Goal: Browse casually

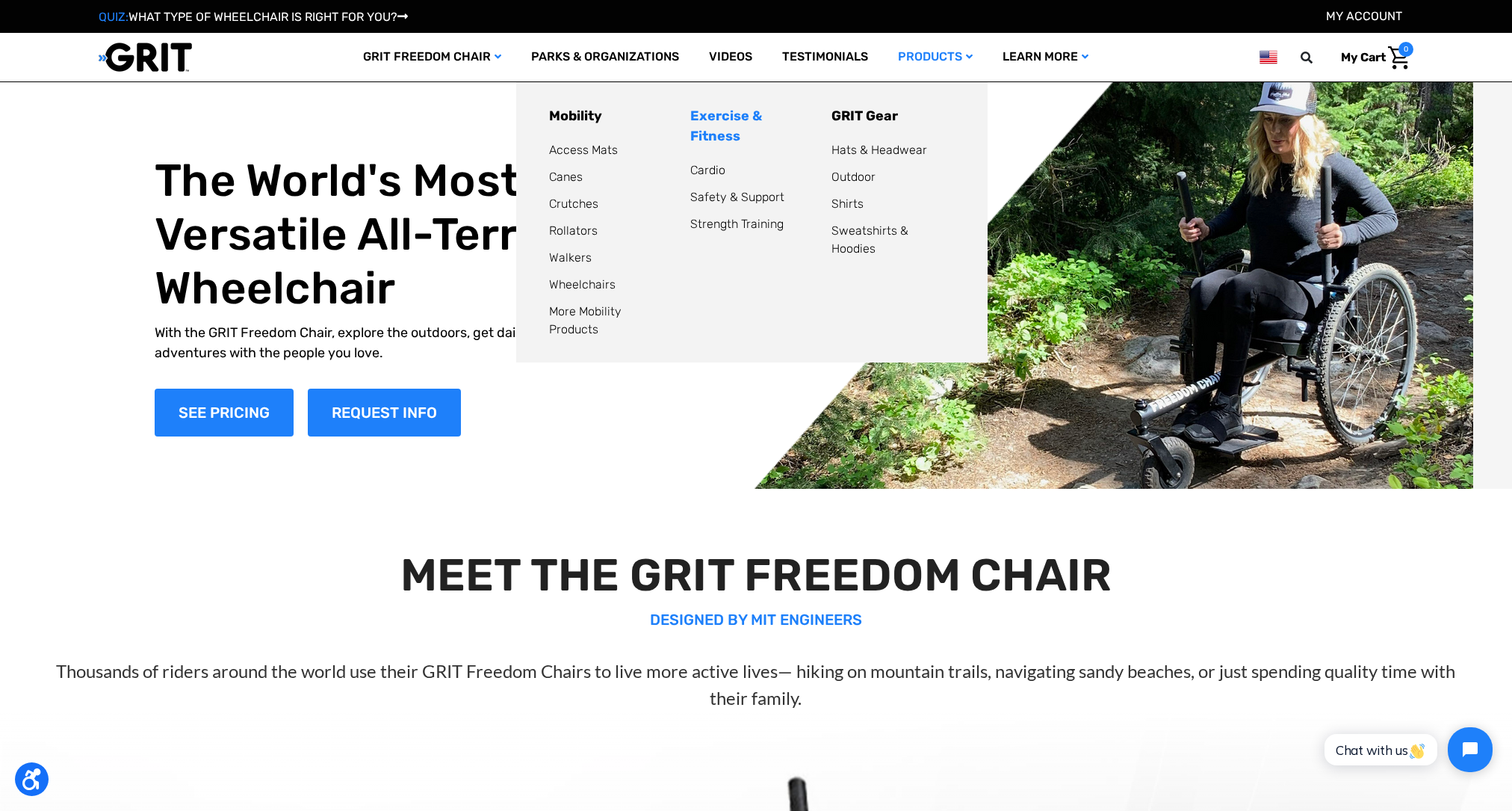
scroll to position [3, 0]
